Goal: Transaction & Acquisition: Purchase product/service

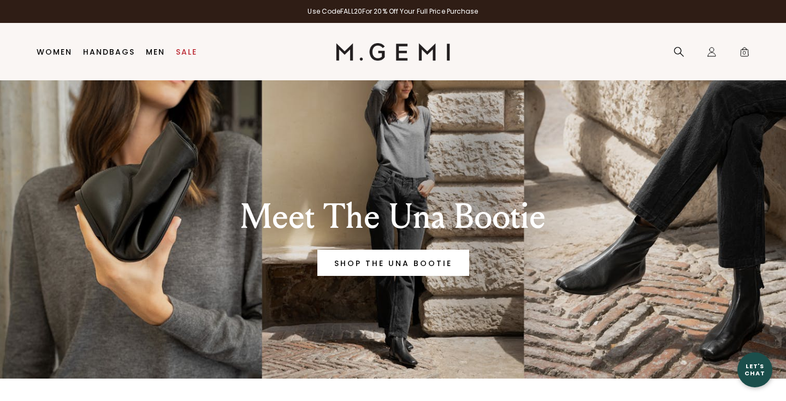
scroll to position [31, 0]
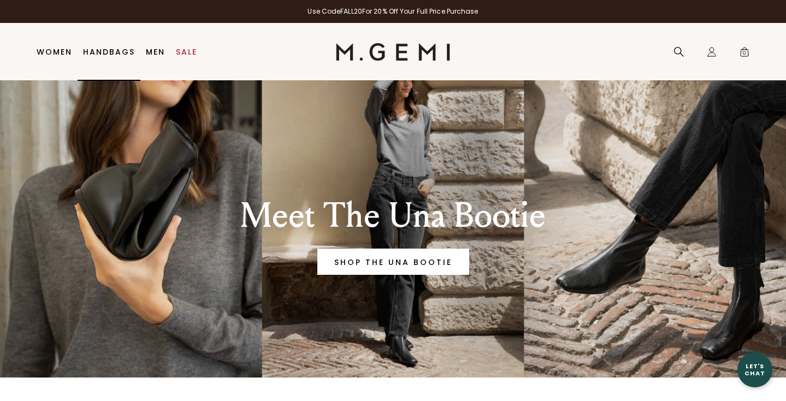
click at [117, 49] on link "Handbags" at bounding box center [109, 52] width 52 height 9
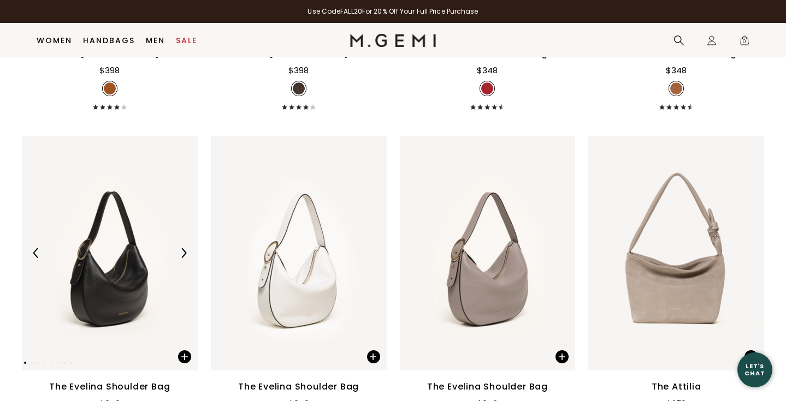
scroll to position [1746, 0]
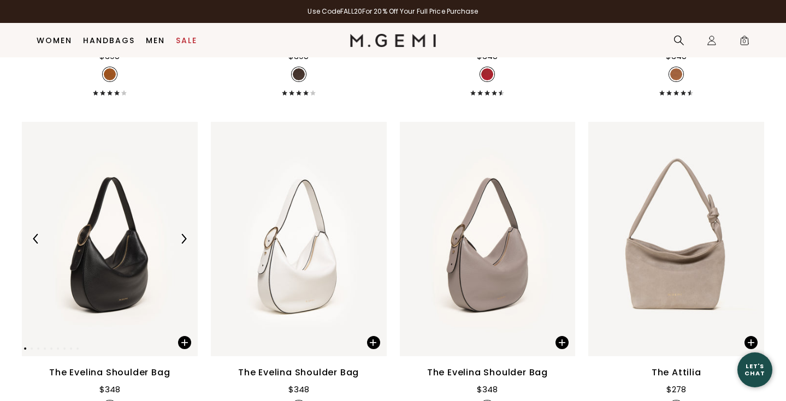
click at [134, 257] on img at bounding box center [110, 239] width 176 height 234
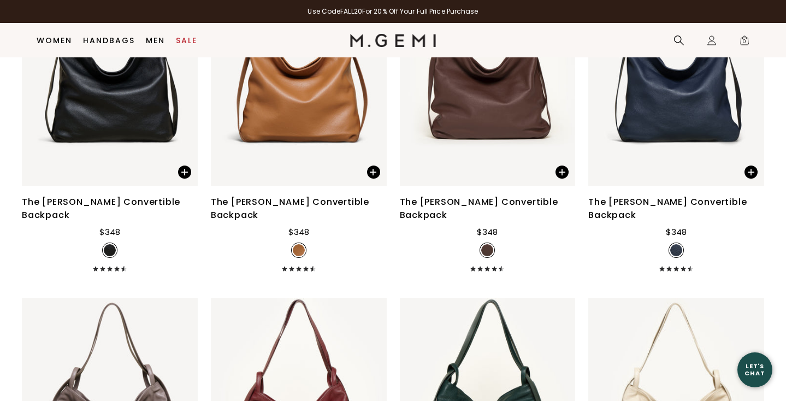
scroll to position [2944, 0]
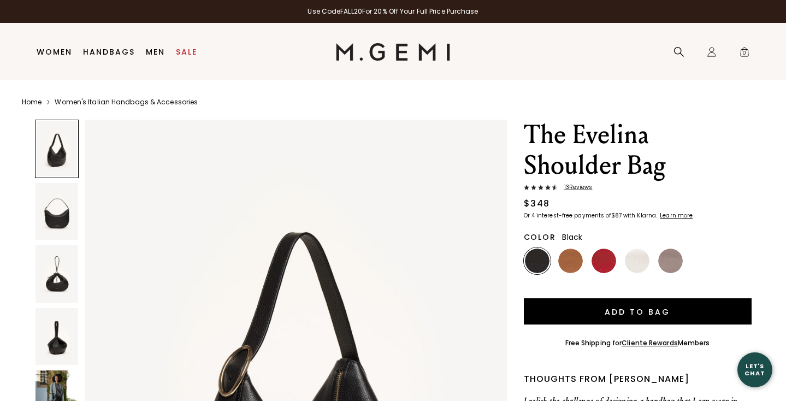
scroll to position [37, 0]
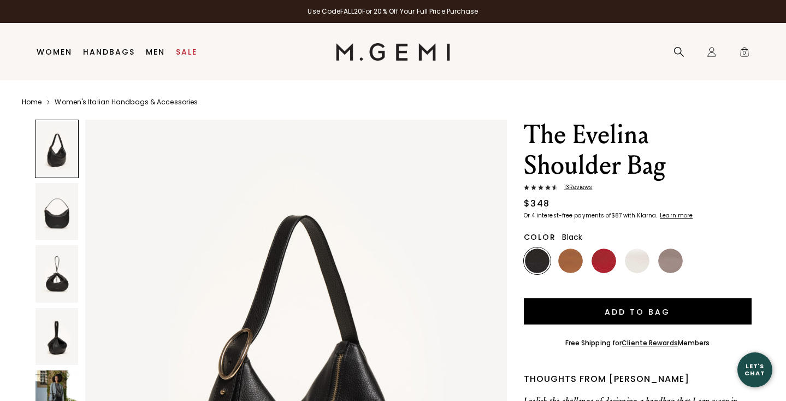
click at [62, 334] on img at bounding box center [56, 336] width 43 height 57
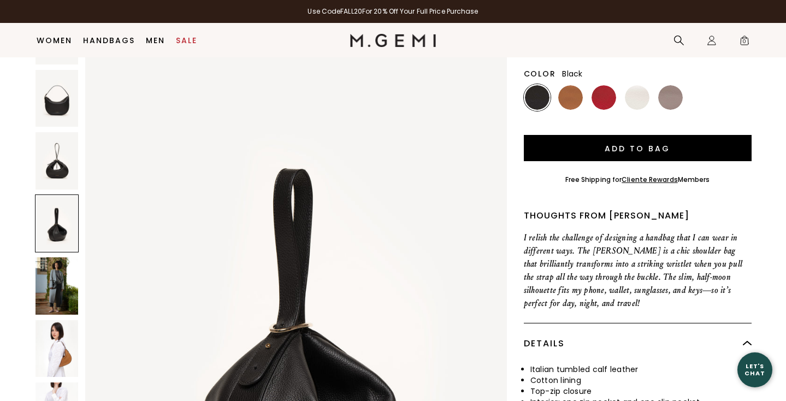
scroll to position [0, 0]
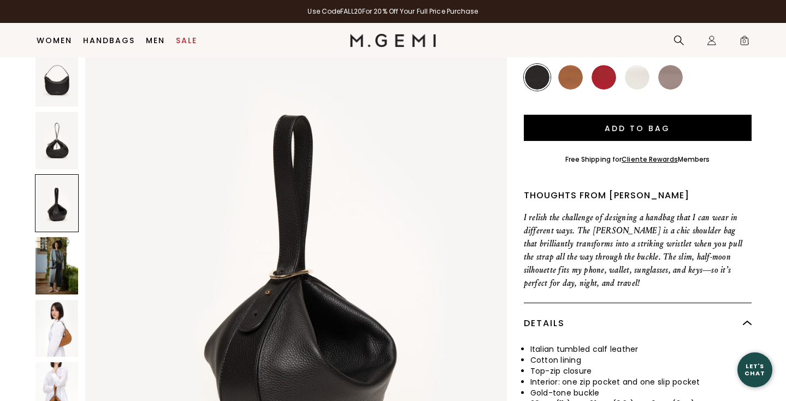
click at [61, 321] on img at bounding box center [56, 327] width 43 height 57
